Goal: Transaction & Acquisition: Purchase product/service

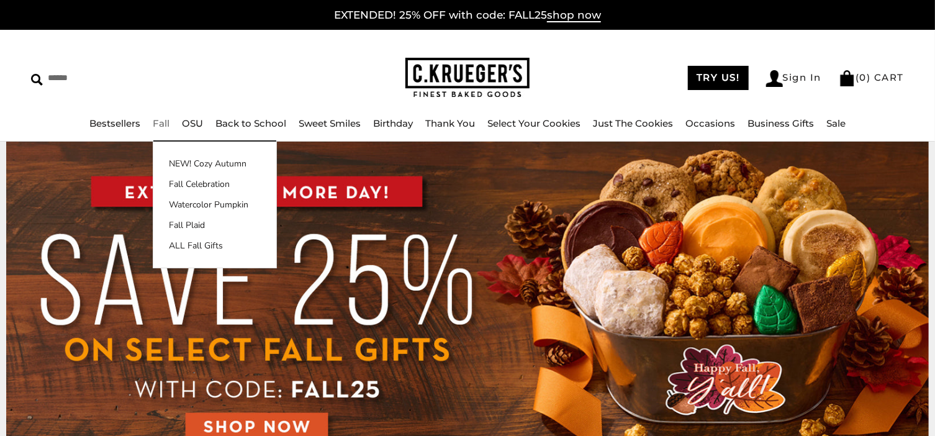
click at [164, 122] on link "Fall" at bounding box center [161, 123] width 17 height 12
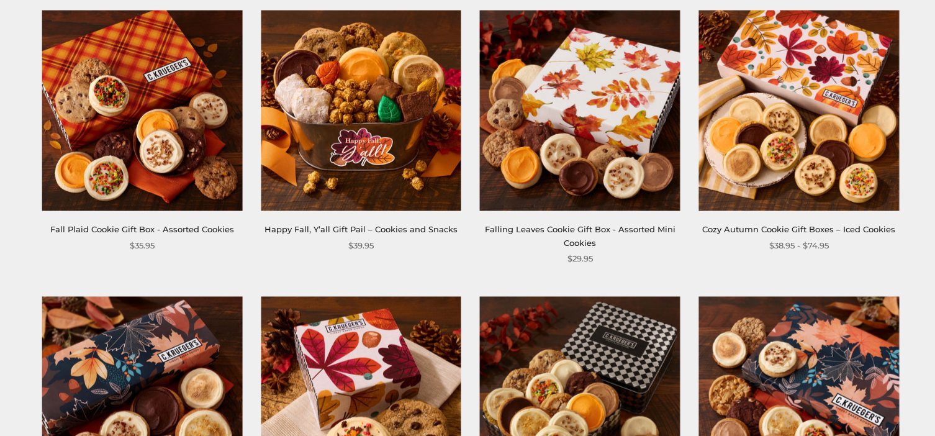
scroll to position [551, 0]
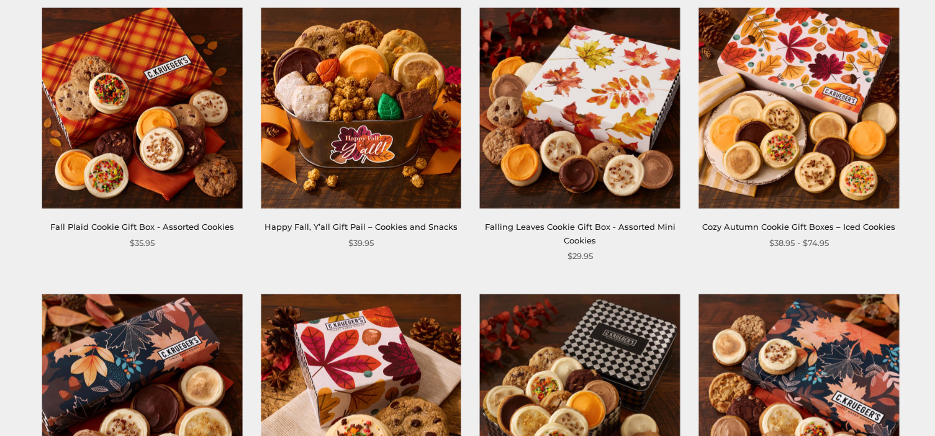
click at [412, 93] on img at bounding box center [361, 108] width 201 height 201
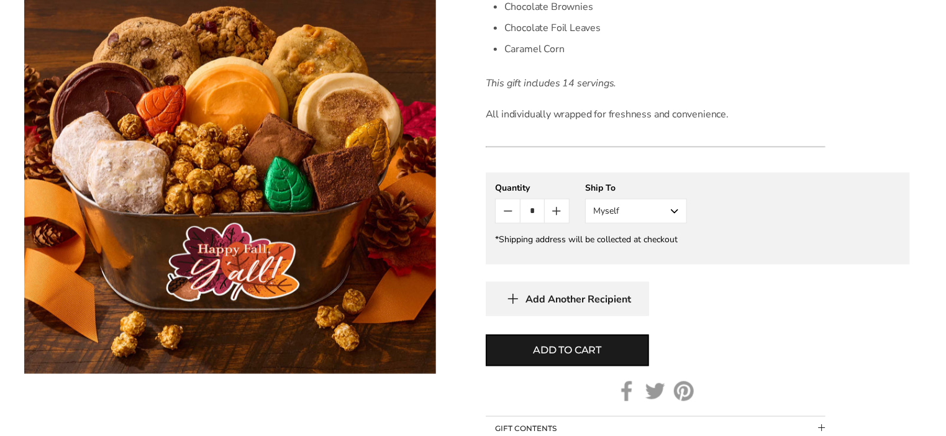
scroll to position [639, 0]
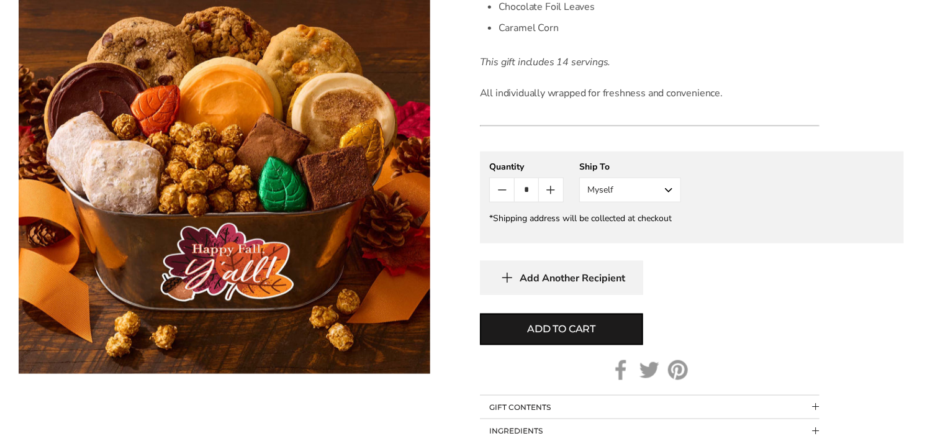
click at [669, 190] on button "Myself" at bounding box center [630, 190] width 102 height 25
click at [638, 235] on button "Other Recipient" at bounding box center [630, 236] width 101 height 22
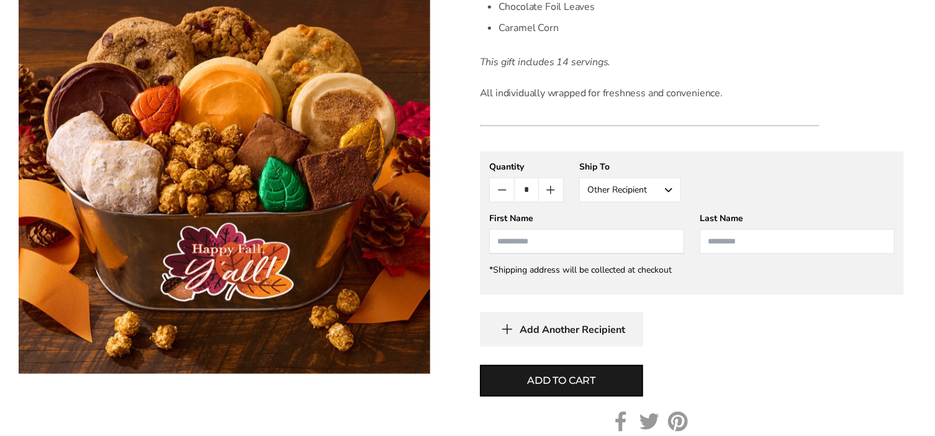
click at [621, 235] on input "First Name" at bounding box center [586, 241] width 195 height 25
type input "******"
click at [721, 237] on input "Last Name" at bounding box center [797, 241] width 195 height 25
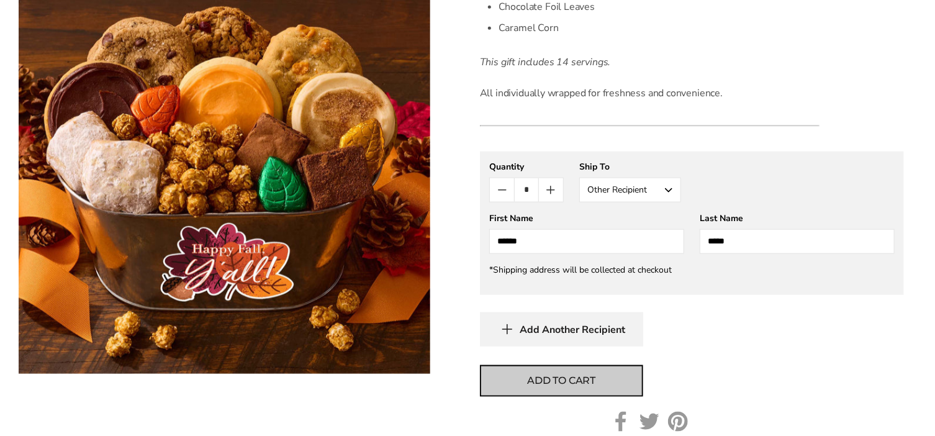
type input "*****"
click at [564, 374] on span "Add to cart" at bounding box center [561, 380] width 68 height 15
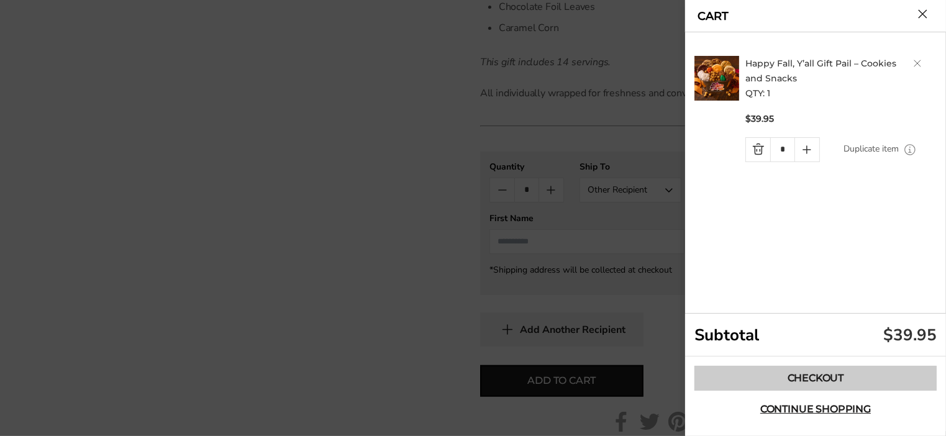
click at [811, 372] on link "Checkout" at bounding box center [815, 378] width 242 height 25
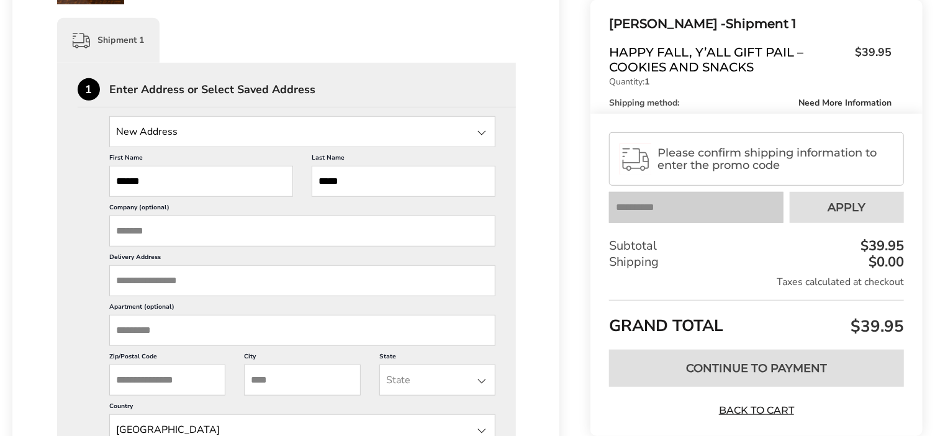
scroll to position [301, 0]
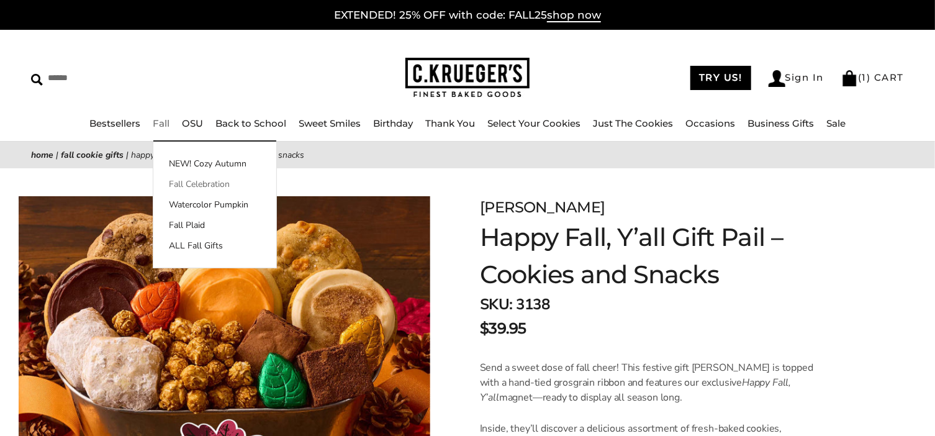
click at [216, 180] on link "Fall Celebration" at bounding box center [214, 184] width 123 height 13
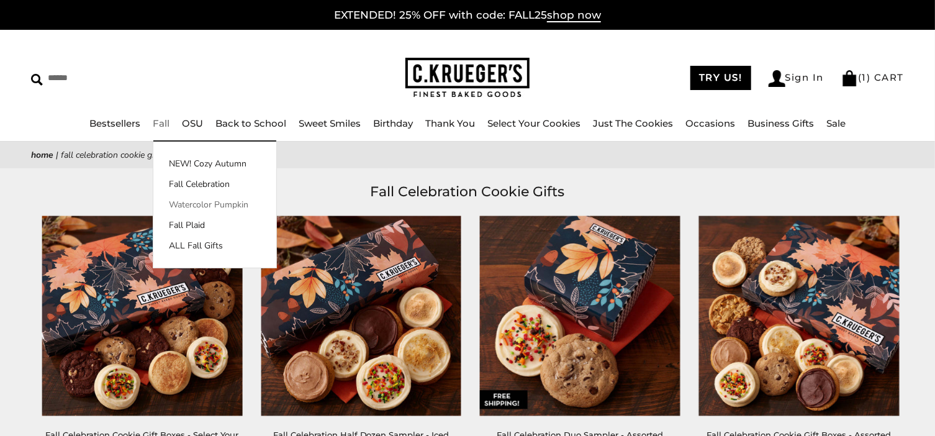
click at [192, 201] on link "Watercolor Pumpkin" at bounding box center [214, 204] width 123 height 13
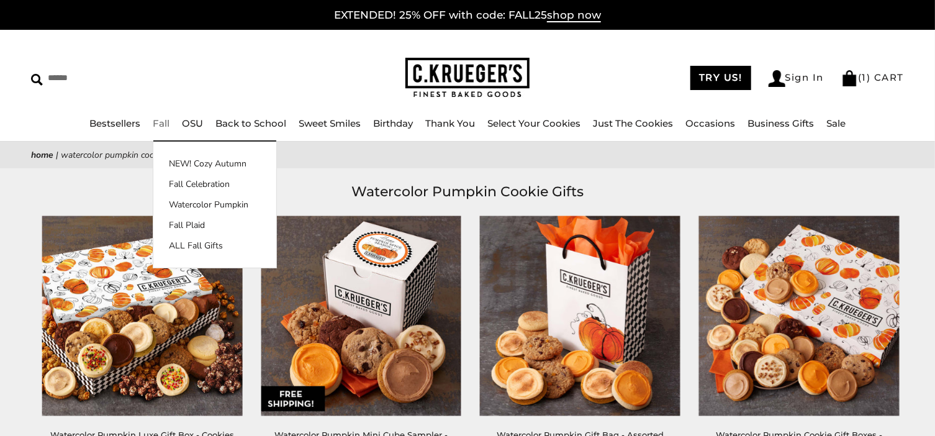
click at [158, 122] on link "Fall" at bounding box center [161, 123] width 17 height 12
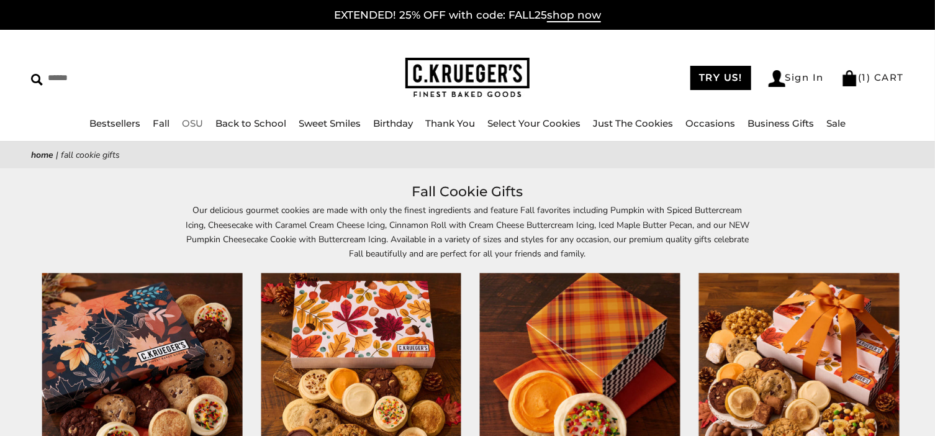
click at [194, 123] on link "OSU" at bounding box center [192, 123] width 21 height 12
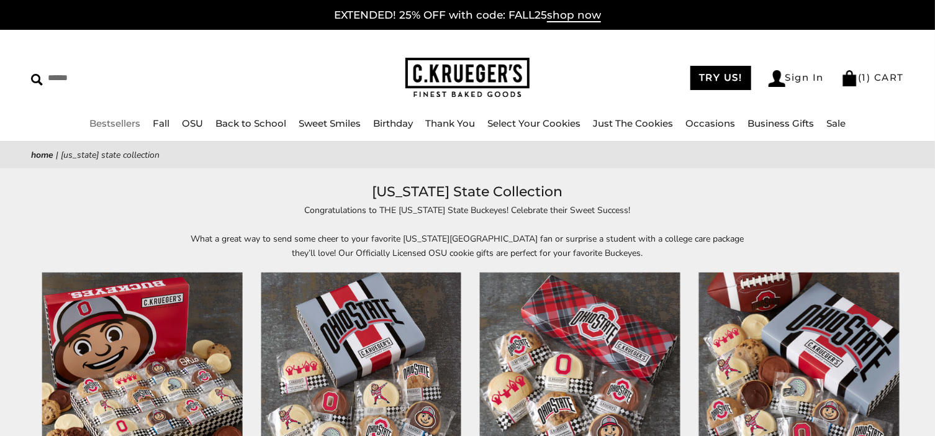
click at [107, 122] on link "Bestsellers" at bounding box center [114, 123] width 51 height 12
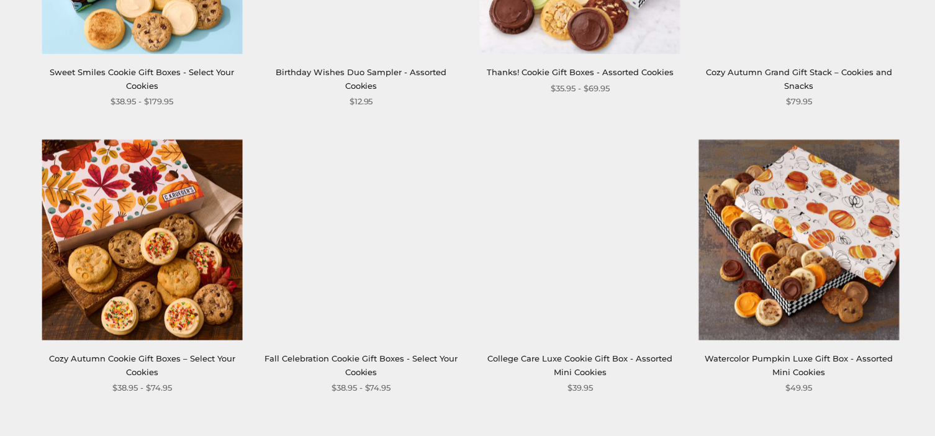
scroll to position [1736, 0]
